Goal: Task Accomplishment & Management: Use online tool/utility

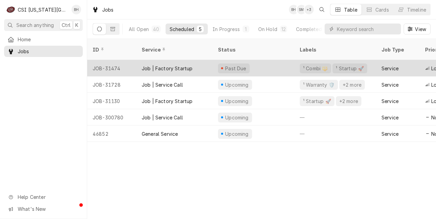
click at [166, 64] on div "Job | Factory Startup" at bounding box center [174, 68] width 76 height 16
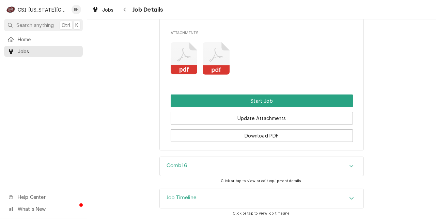
scroll to position [832, 0]
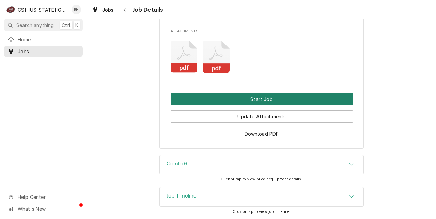
click at [277, 93] on button "Start Job" at bounding box center [262, 99] width 182 height 13
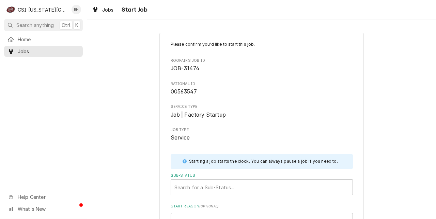
click at [263, 179] on div "Sub-Status Search for a Sub-Status..." at bounding box center [262, 184] width 182 height 22
click at [254, 184] on div "Sub-Status" at bounding box center [262, 187] width 175 height 12
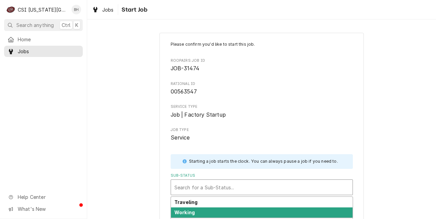
click at [205, 215] on div "Working" at bounding box center [262, 212] width 182 height 11
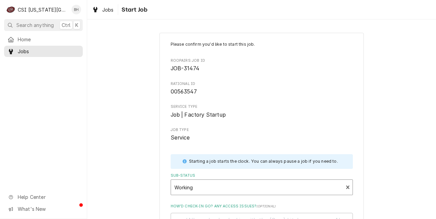
scroll to position [100, 0]
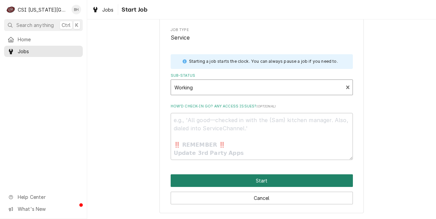
click at [300, 178] on button "Start" at bounding box center [262, 180] width 182 height 13
type textarea "x"
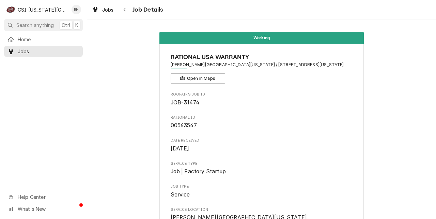
scroll to position [968, 0]
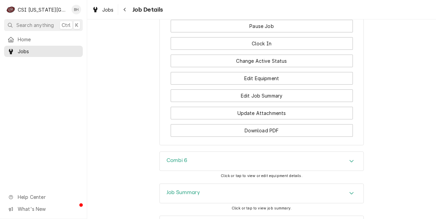
click at [343, 152] on div "Combi 6" at bounding box center [262, 161] width 204 height 19
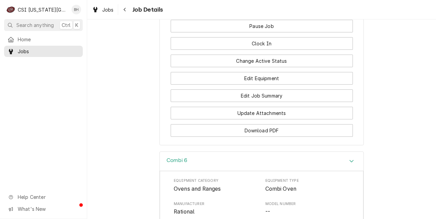
scroll to position [1173, 0]
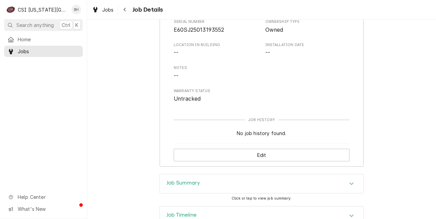
click at [268, 144] on div "Edit" at bounding box center [262, 155] width 176 height 22
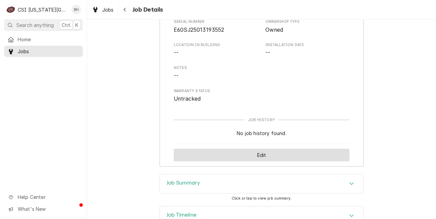
click at [266, 149] on button "Edit" at bounding box center [262, 155] width 176 height 13
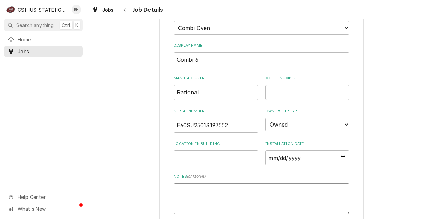
click at [197, 183] on textarea "Notes ( optional )" at bounding box center [262, 198] width 176 height 31
paste textarea "Rational Model: iCombi Serial: E60SJ25013193552 Voltage: 208/240 Phase:3 Ultrav…"
type textarea "x"
type textarea "Rational Model: iCombi Serial: E60SJ25013193552 Voltage: 208/240 Phase:3 Ultrav…"
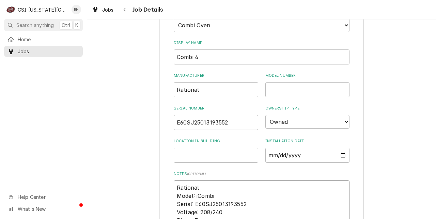
type textarea "x"
drag, startPoint x: 176, startPoint y: 206, endPoint x: 265, endPoint y: 207, distance: 89.0
click at [265, 207] on textarea "Rational Model: iCombi Serial: E60SJ25013193552 Voltage: 208/240 Phase:3 Ultrav…" at bounding box center [262, 216] width 176 height 72
type textarea "Rational Model: iCombi Serial: E60SJ25013193552 Voltage: 208/240 Phase:3 Ultrav…"
click at [237, 148] on input "Location in Building" at bounding box center [216, 155] width 85 height 15
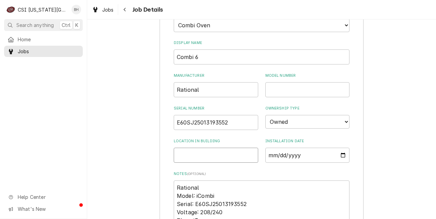
paste input "First floor Square Bar"
type textarea "x"
type input "First floor Square Bar"
type textarea "x"
type input "First floor Square Bar"
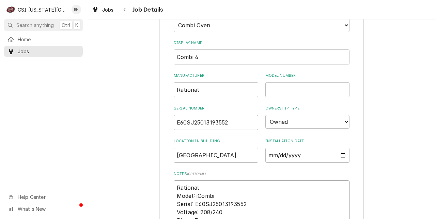
click at [199, 180] on textarea "Rational Model: iCombi Serial: E60SJ25013193552 Voltage: 208/240 Phase:3 Ultrav…" at bounding box center [262, 216] width 176 height 72
click at [228, 180] on textarea "Rational Model: iCombi Serial: E60SJ25013193552 Voltage: 208/240 Phase:3 Ultrav…" at bounding box center [262, 216] width 176 height 72
type textarea "x"
type textarea "Rational Model: iCombi Serial: E60SJ25013193552 Voltage: 208/240 Phase:3 Ultrav…"
type textarea "x"
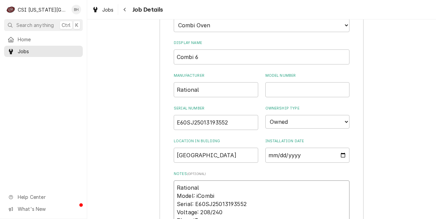
type textarea "Rational Model: iCombi P Serial: E60SJ25013193552 Voltage: 208/240 Phase:3 Ultr…"
type textarea "x"
type textarea "Rational Model: iCombi Pr Serial: E60SJ25013193552 Voltage: 208/240 Phase:3 Ult…"
type textarea "x"
type textarea "Rational Model: iCombi Pro Serial: E60SJ25013193552 Voltage: 208/240 Phase:3 Ul…"
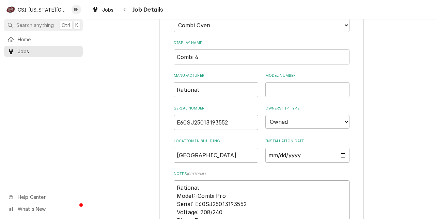
type textarea "x"
drag, startPoint x: 196, startPoint y: 167, endPoint x: 252, endPoint y: 165, distance: 55.6
click at [252, 180] on textarea "Rational Model: iCombi Pro Serial: E60SJ25013193552 Voltage: 208/240 Phase:3 Ul…" at bounding box center [262, 216] width 176 height 72
type textarea "Rational Model: iCombi Pro Serial: E60SJ25013193552 Voltage: 208/240 Phase:3 Ul…"
click at [285, 82] on input "Model Number" at bounding box center [308, 89] width 85 height 15
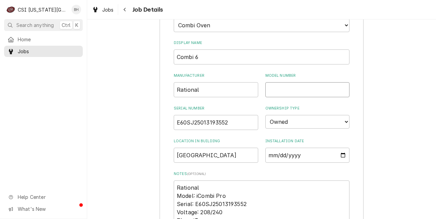
paste input "iCombi Pro"
type textarea "x"
type input "iCombi Pro"
type textarea "x"
type input "iCombi Pro"
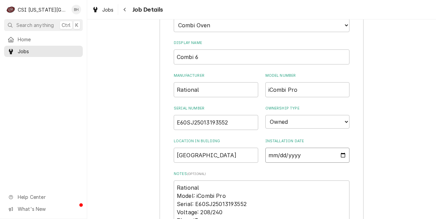
click at [342, 148] on input "Installation Date" at bounding box center [308, 155] width 85 height 15
type input "2025-08-12"
click at [353, 148] on div "Equipment Category Choose equipment category... Cooking Equipment Fryers Ice Ma…" at bounding box center [262, 141] width 204 height 357
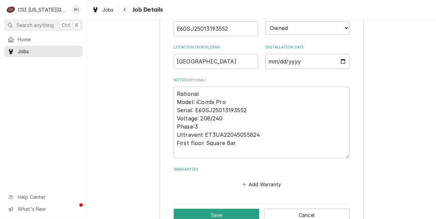
scroll to position [1351, 0]
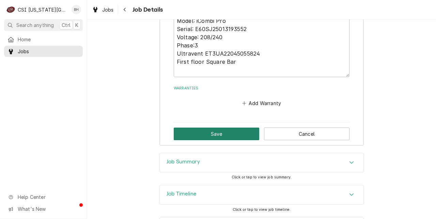
click at [226, 128] on button "Save" at bounding box center [217, 134] width 86 height 13
type textarea "x"
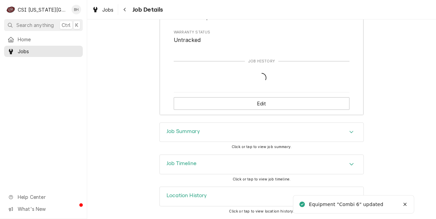
scroll to position [1244, 0]
